Goal: Unclear: Browse casually

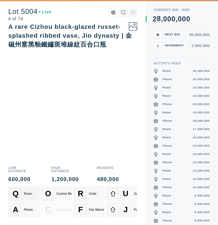
click at [18, 194] on span "Q" at bounding box center [15, 193] width 6 height 9
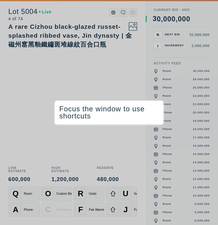
click at [27, 188] on div "Q Room" at bounding box center [24, 193] width 28 height 11
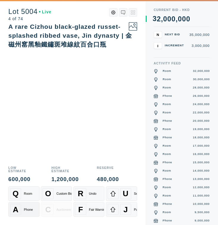
click at [17, 210] on span "A" at bounding box center [16, 209] width 6 height 9
click at [21, 196] on div "Q Room" at bounding box center [24, 193] width 28 height 11
click at [89, 197] on div "R Undo" at bounding box center [89, 193] width 28 height 11
click at [23, 194] on div "Q Room" at bounding box center [24, 193] width 28 height 11
click at [21, 208] on div "A" at bounding box center [15, 209] width 11 height 11
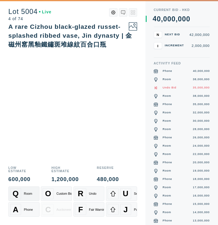
click at [24, 190] on div "Q Room" at bounding box center [24, 193] width 28 height 11
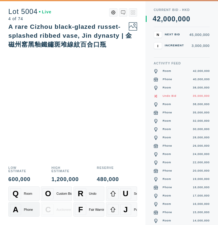
click at [24, 208] on div "Phone" at bounding box center [28, 210] width 9 height 4
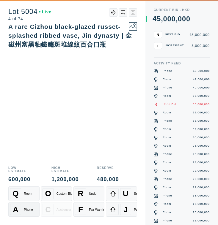
click at [23, 205] on div "A Phone" at bounding box center [24, 209] width 28 height 11
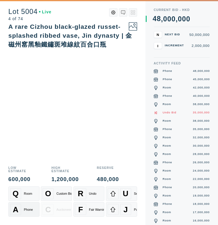
click at [23, 206] on div "A Phone" at bounding box center [24, 209] width 28 height 11
click at [31, 197] on div "Q Room" at bounding box center [24, 193] width 28 height 11
click at [26, 207] on div "A Phone" at bounding box center [24, 209] width 28 height 11
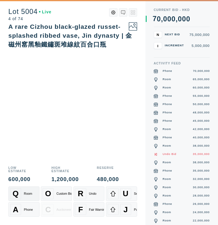
click at [26, 196] on div "Q Room" at bounding box center [24, 193] width 28 height 11
click at [25, 210] on div "Phone" at bounding box center [28, 210] width 9 height 4
click at [25, 194] on div "Room" at bounding box center [28, 194] width 8 height 4
click at [23, 209] on div "A Phone" at bounding box center [24, 209] width 28 height 11
click at [28, 196] on div "Q Room" at bounding box center [24, 193] width 28 height 11
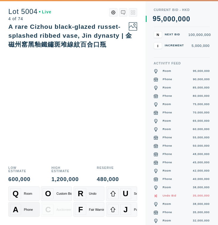
click at [24, 207] on div "A Phone" at bounding box center [24, 209] width 28 height 11
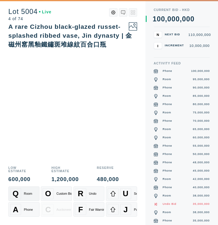
click at [26, 191] on div "Q Room" at bounding box center [24, 193] width 28 height 11
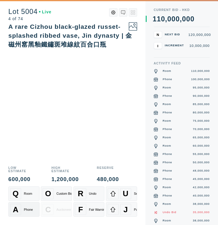
click at [24, 209] on div "Phone" at bounding box center [28, 210] width 9 height 4
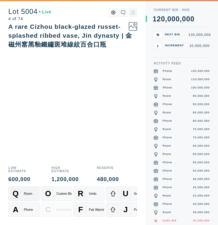
click at [23, 195] on div "Q Room" at bounding box center [24, 193] width 28 height 11
click at [25, 210] on div "Phone" at bounding box center [28, 210] width 9 height 4
click at [25, 193] on div "Room" at bounding box center [28, 194] width 8 height 4
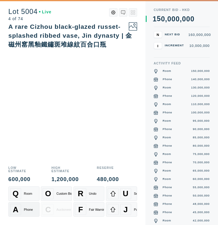
click at [25, 207] on div "A Phone" at bounding box center [24, 209] width 28 height 11
click at [28, 191] on div "Q Room" at bounding box center [24, 193] width 28 height 11
click at [25, 194] on div "Room" at bounding box center [28, 194] width 8 height 4
click at [29, 209] on div "Phone" at bounding box center [28, 210] width 9 height 4
click at [30, 193] on div "Room" at bounding box center [28, 194] width 8 height 4
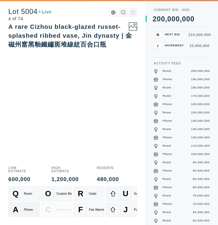
click at [30, 208] on div "Phone" at bounding box center [28, 210] width 9 height 4
click at [27, 198] on div "Q Room" at bounding box center [24, 193] width 28 height 11
